Goal: Obtain resource: Download file/media

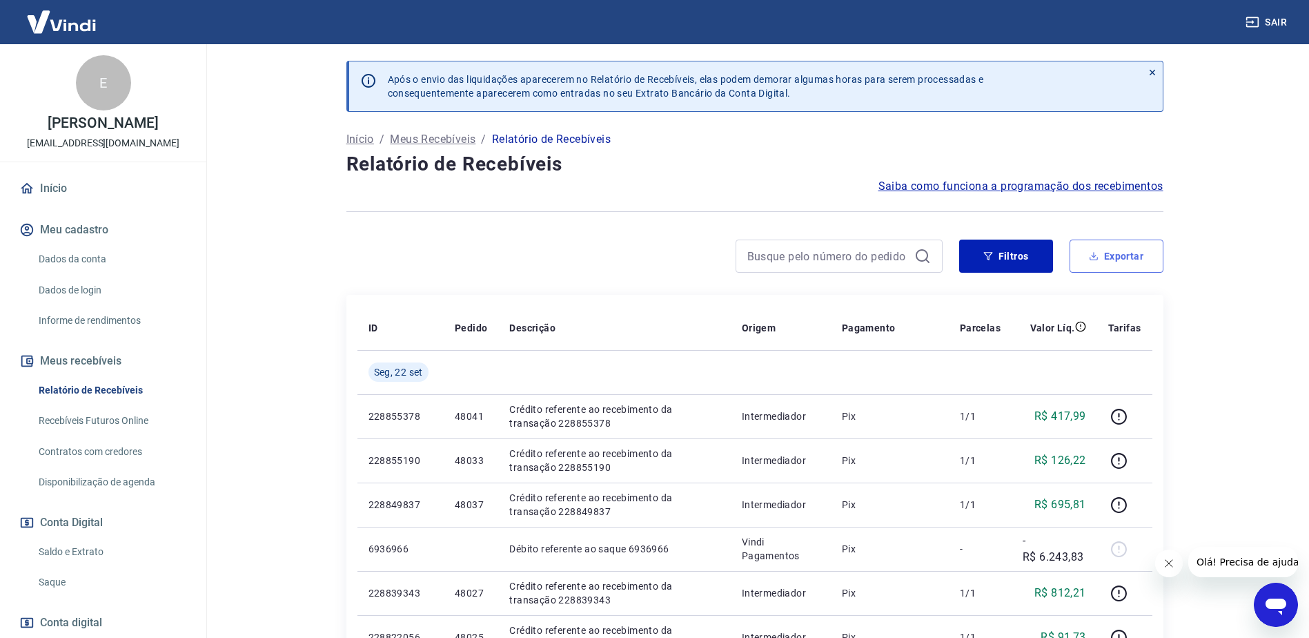
click at [1131, 242] on button "Exportar" at bounding box center [1117, 256] width 94 height 33
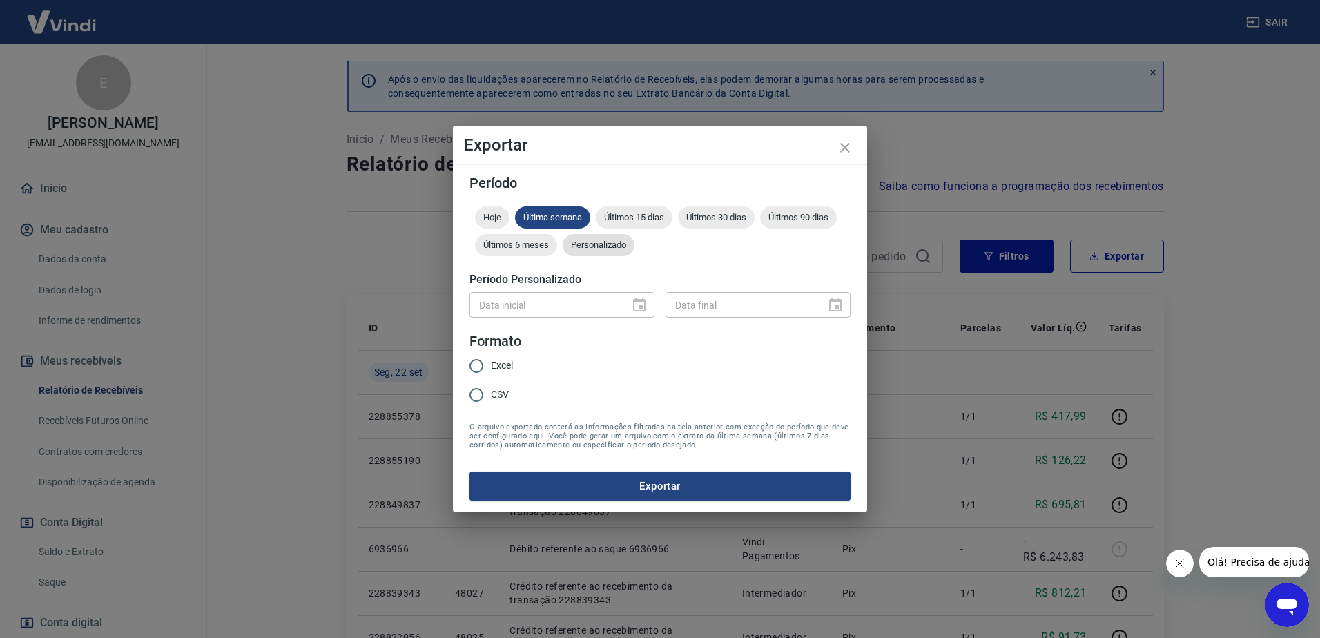
click at [622, 244] on span "Personalizado" at bounding box center [599, 245] width 72 height 10
click at [642, 300] on icon "Choose date" at bounding box center [639, 304] width 12 height 14
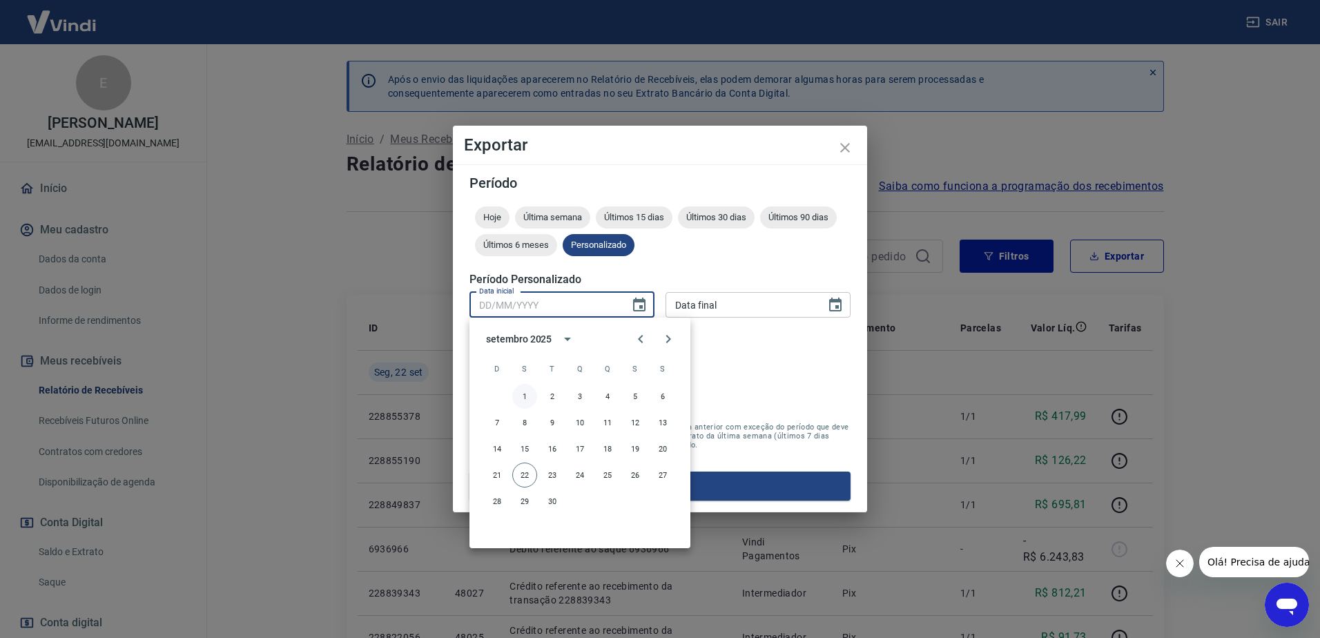
click at [530, 393] on button "1" at bounding box center [524, 396] width 25 height 25
type input "01/09/2025"
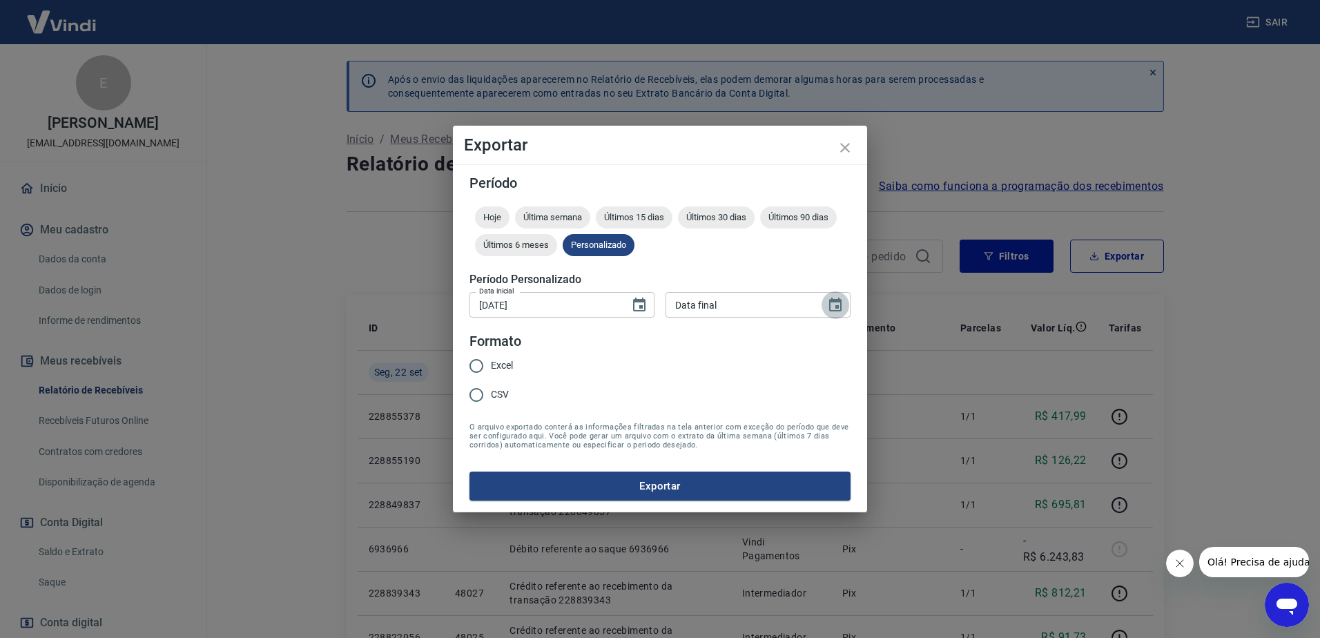
click at [834, 302] on icon "Choose date" at bounding box center [835, 304] width 12 height 14
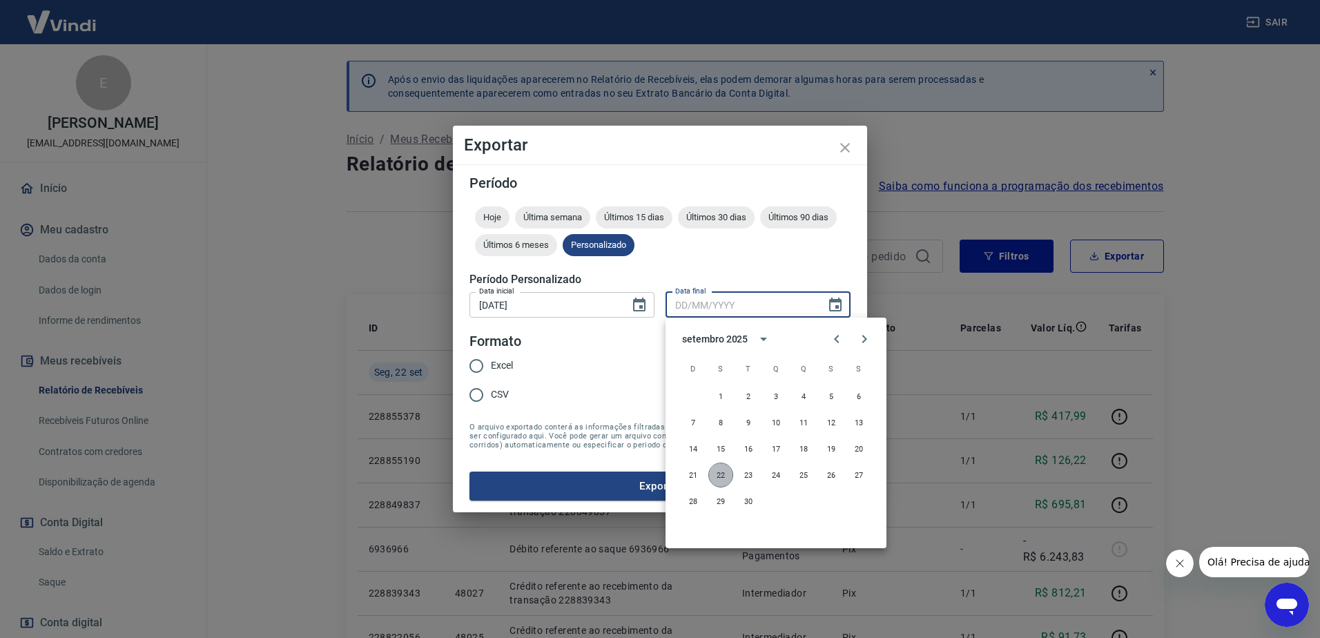
click at [723, 471] on button "22" at bounding box center [720, 474] width 25 height 25
type input "22/09/2025"
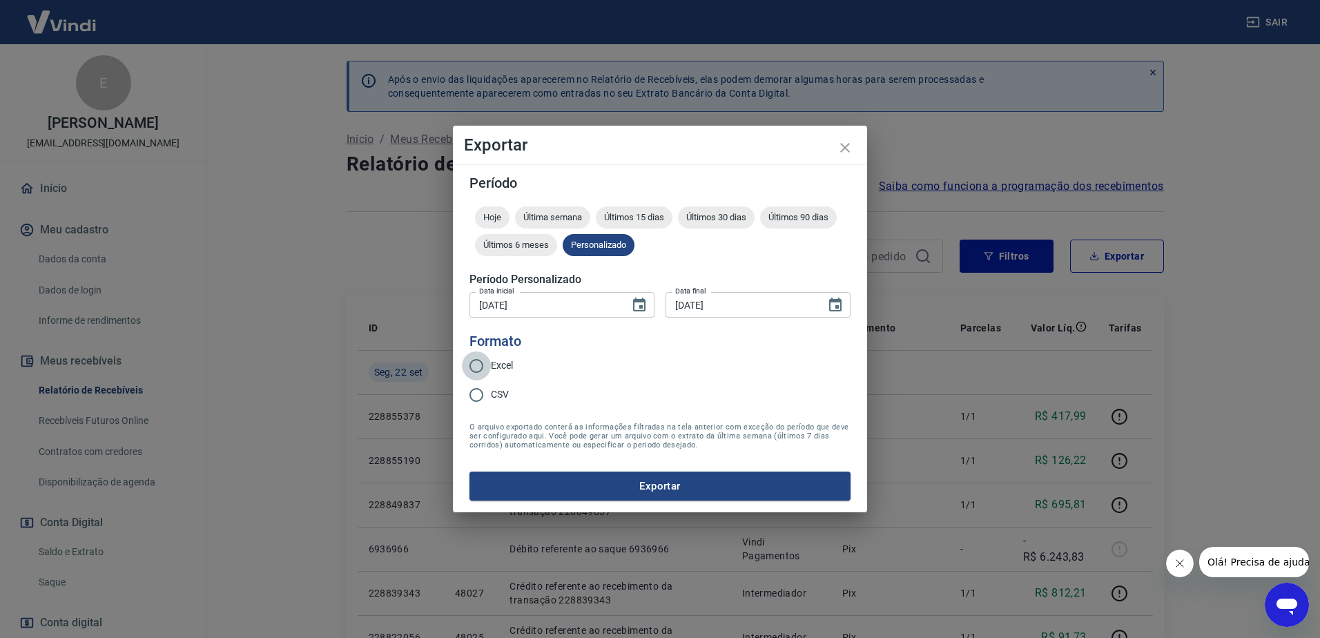
click at [482, 367] on input "Excel" at bounding box center [476, 365] width 29 height 29
radio input "true"
click at [654, 478] on button "Exportar" at bounding box center [659, 485] width 381 height 29
